Goal: Task Accomplishment & Management: Manage account settings

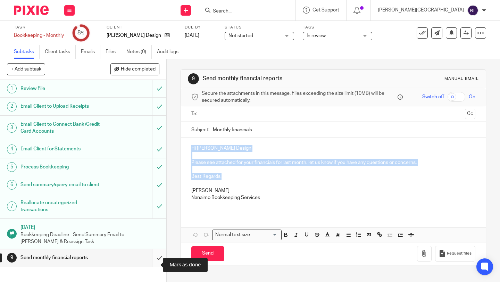
click at [150, 263] on input "submit" at bounding box center [83, 257] width 166 height 17
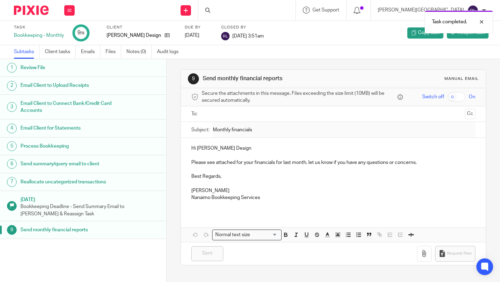
click at [279, 12] on div "Task completed." at bounding box center [371, 20] width 243 height 26
click at [257, 8] on div "Task completed." at bounding box center [371, 20] width 243 height 26
click at [269, 11] on div "Task completed." at bounding box center [371, 20] width 243 height 26
click at [270, 13] on div "Task completed." at bounding box center [371, 20] width 243 height 26
click at [270, 12] on input "Search" at bounding box center [243, 11] width 62 height 6
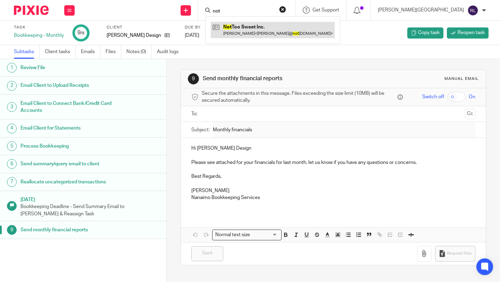
type input "not"
click at [290, 30] on link at bounding box center [273, 30] width 124 height 16
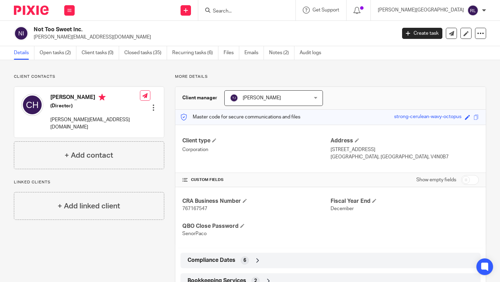
click at [197, 208] on span "767167547" at bounding box center [194, 208] width 25 height 5
copy span "767167547"
click at [64, 53] on link "Open tasks (2)" at bounding box center [58, 53] width 37 height 14
